Goal: Find specific page/section: Find specific page/section

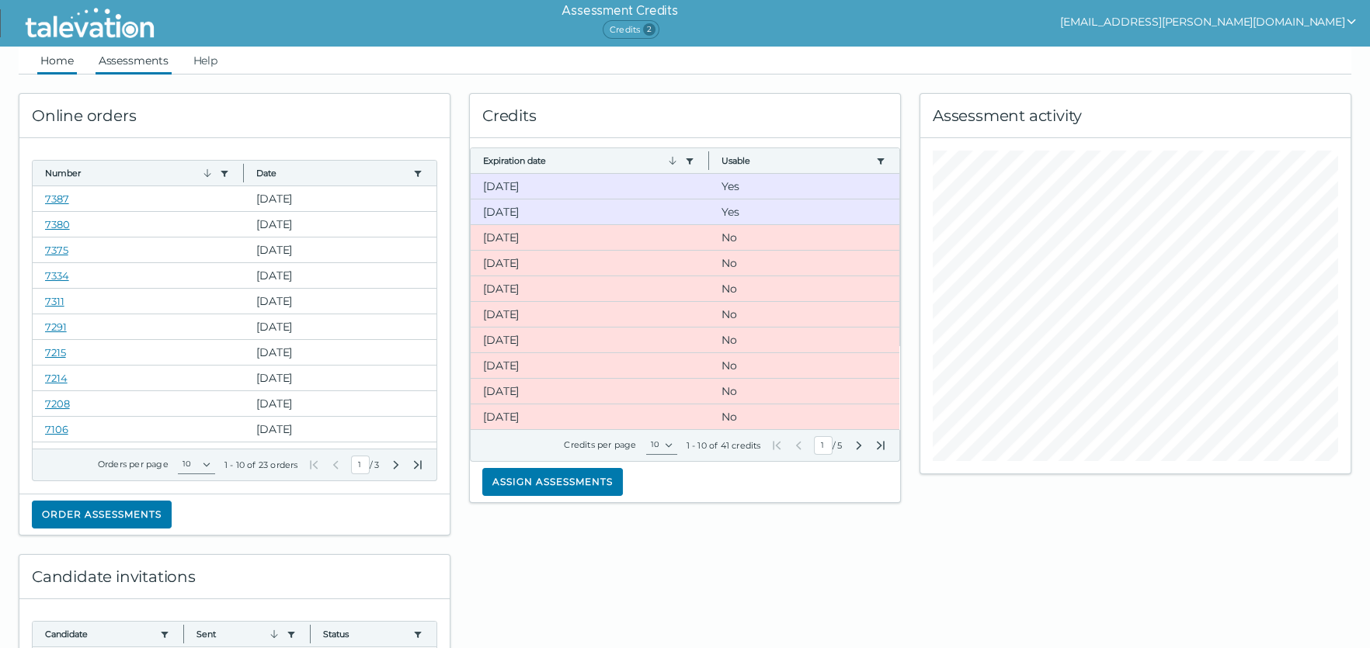
click at [150, 61] on link "Assessments" at bounding box center [134, 61] width 76 height 28
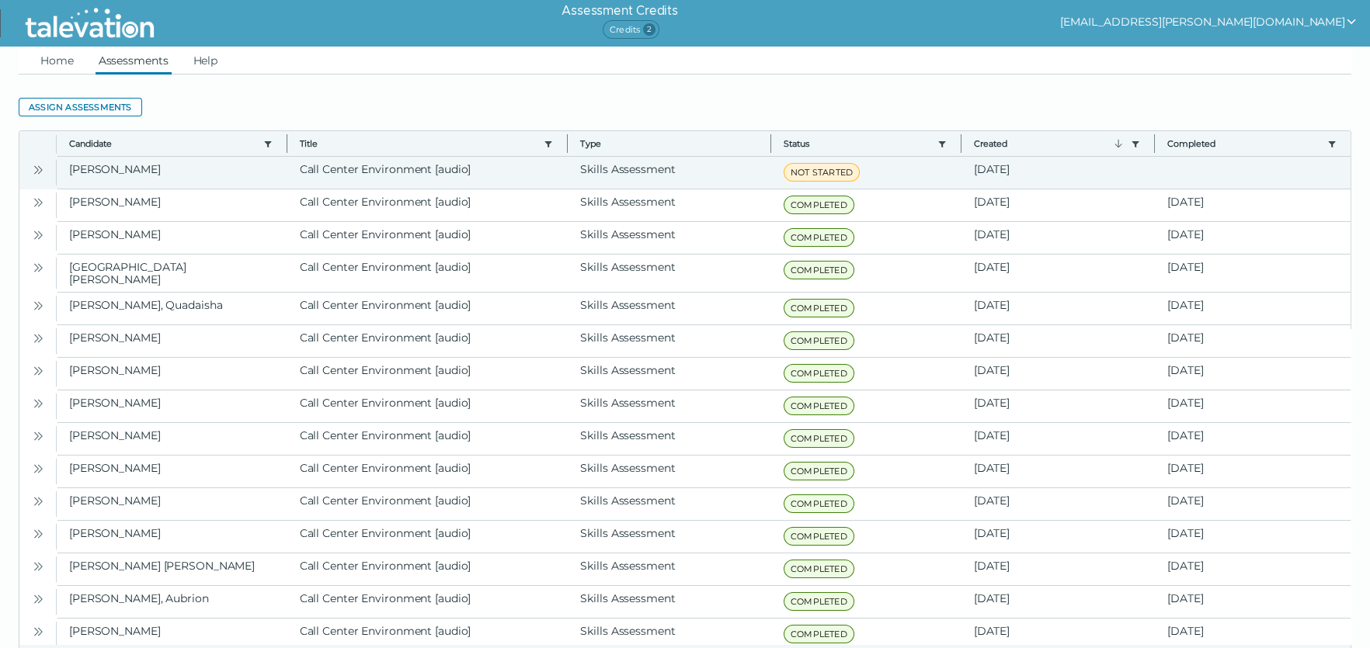
click at [42, 169] on icon "Open" at bounding box center [38, 170] width 12 height 12
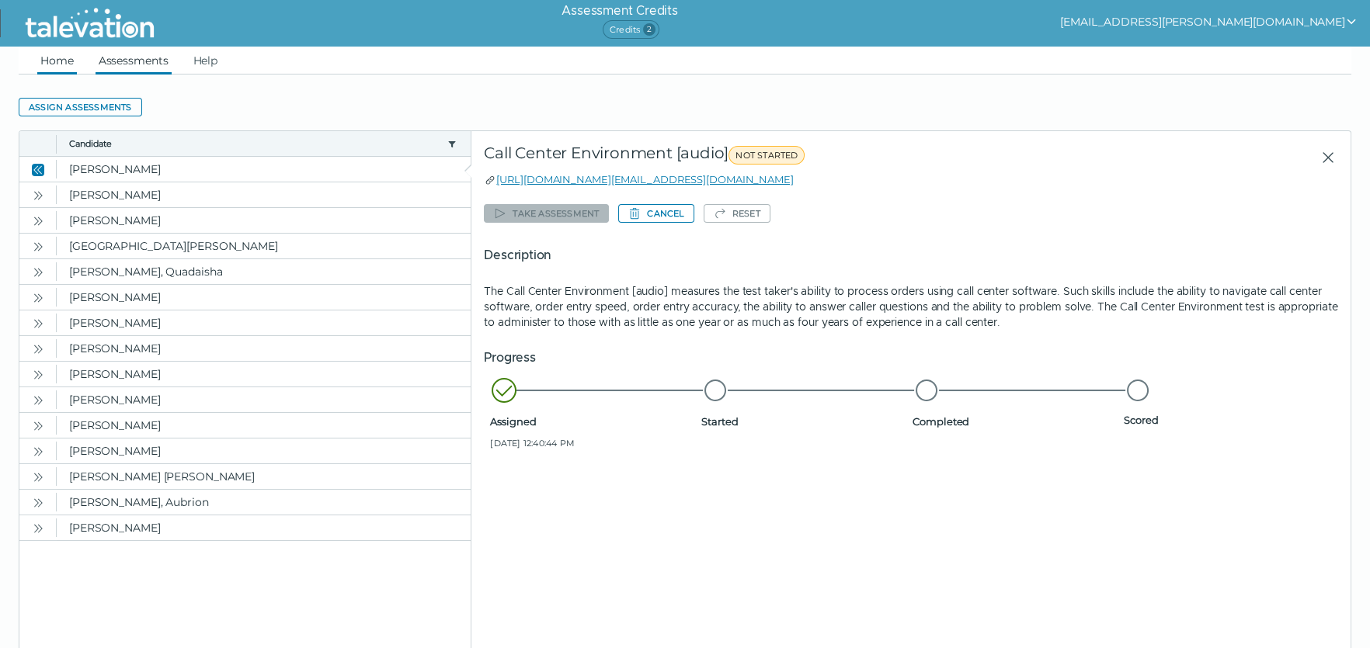
click at [58, 67] on link "Home" at bounding box center [57, 61] width 40 height 28
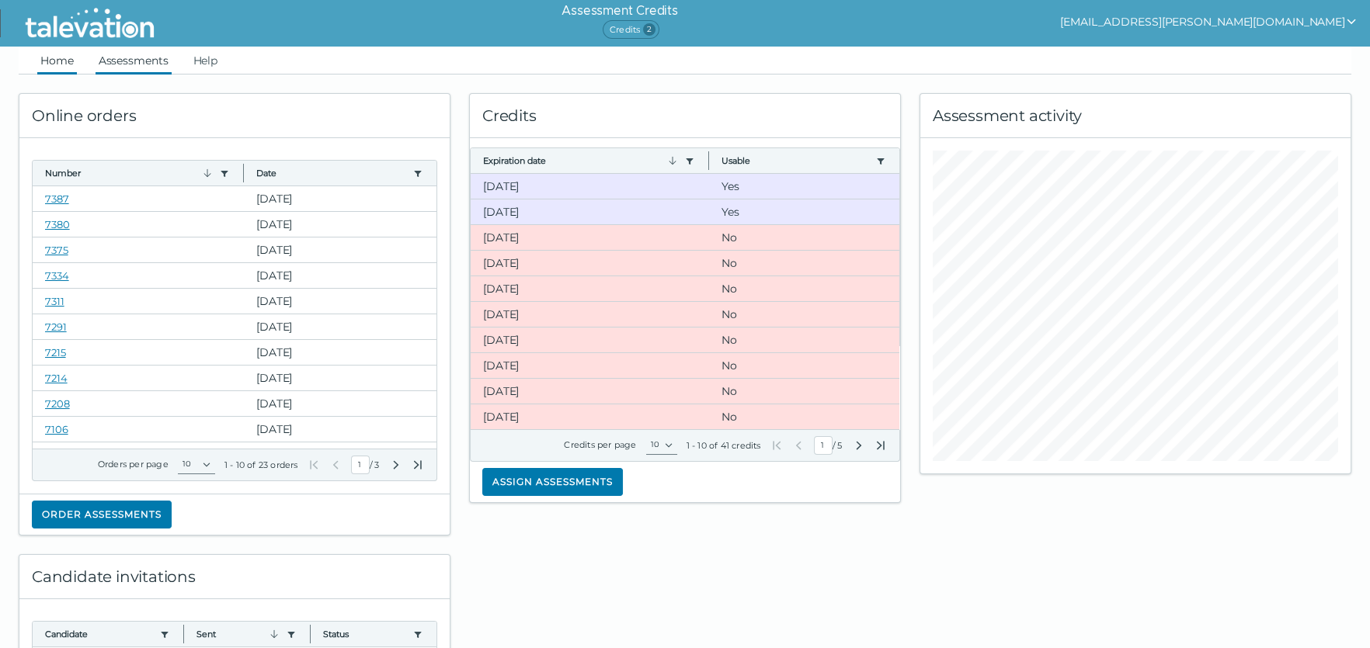
click at [159, 71] on link "Assessments" at bounding box center [134, 61] width 76 height 28
click at [130, 63] on link "Assessments" at bounding box center [134, 61] width 76 height 28
